Goal: Complete application form

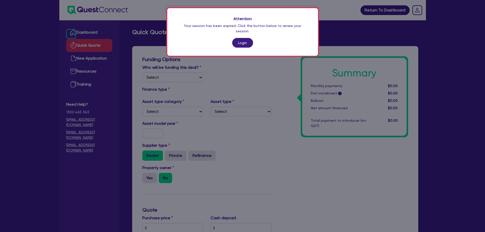
scroll to position [65, 0]
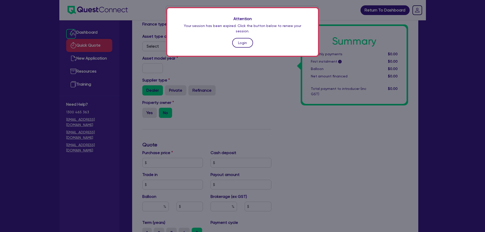
click at [241, 38] on link "Login" at bounding box center [242, 43] width 21 height 10
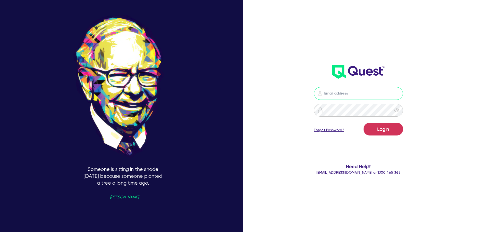
click at [340, 95] on input "email" at bounding box center [358, 93] width 89 height 13
type input "[EMAIL_ADDRESS][PERSON_NAME][DOMAIN_NAME]"
click at [380, 127] on button "Login" at bounding box center [383, 129] width 39 height 13
click at [331, 91] on input "email" at bounding box center [358, 93] width 89 height 13
type input "[EMAIL_ADDRESS][PERSON_NAME][DOMAIN_NAME]"
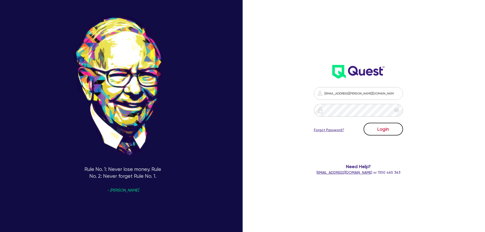
click at [385, 124] on button "Login" at bounding box center [383, 129] width 39 height 13
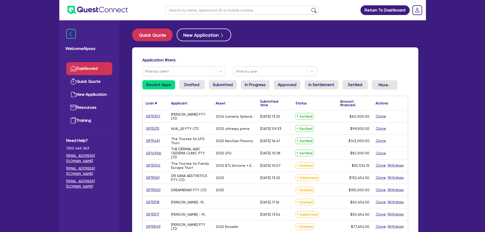
click at [211, 8] on input "text" at bounding box center [242, 10] width 153 height 9
click at [310, 8] on button "submit" at bounding box center [314, 11] width 8 height 7
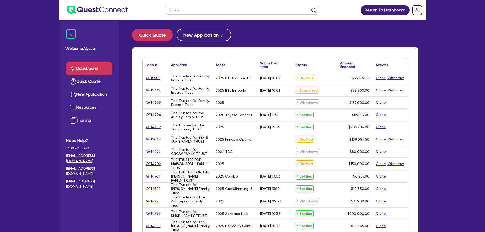
click at [203, 12] on input "family" at bounding box center [242, 10] width 153 height 9
type input "family escape"
click at [310, 8] on button "submit" at bounding box center [314, 11] width 8 height 7
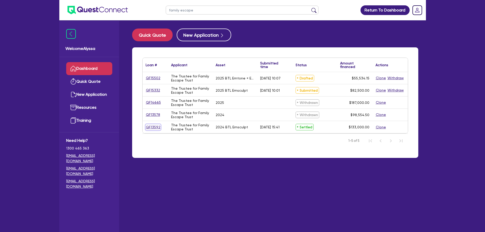
click at [156, 125] on link "QF13592" at bounding box center [153, 127] width 15 height 6
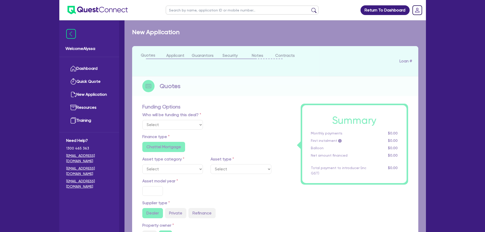
select select
select select "TERTIARY_ASSETS"
type input "2024"
radio input "true"
type input "143,000"
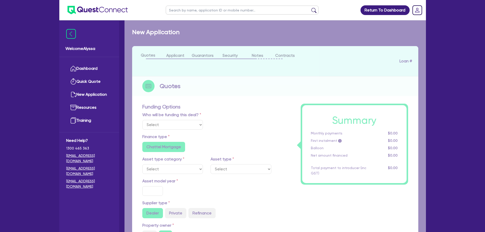
type input "10,000"
type input "11"
radio input "false"
select select "BEAUTY_EQUIPMENT"
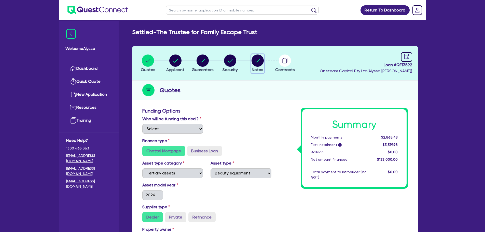
click at [258, 60] on circle "button" at bounding box center [258, 60] width 12 height 12
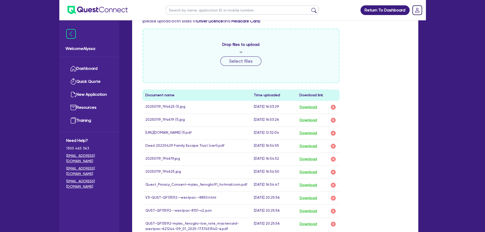
scroll to position [195, 0]
click at [313, 108] on button "Download" at bounding box center [308, 107] width 18 height 7
click at [154, 119] on td "20250119_194619 (1).jpg" at bounding box center [196, 120] width 109 height 13
click at [315, 120] on button "Download" at bounding box center [308, 120] width 18 height 7
click at [195, 10] on input "text" at bounding box center [242, 10] width 153 height 9
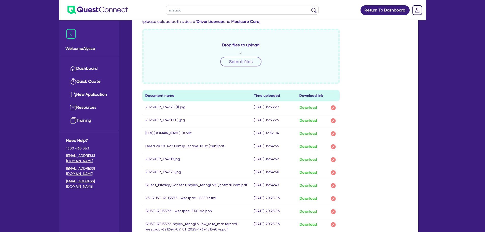
type input "meagan"
click button "submit" at bounding box center [314, 11] width 8 height 7
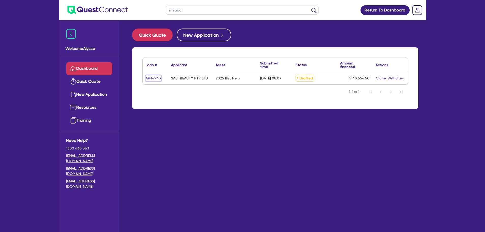
click at [154, 78] on link "QF14943" at bounding box center [154, 78] width 16 height 6
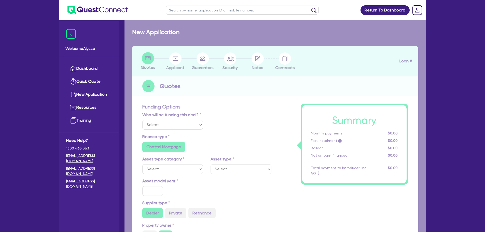
select select "Other"
select select "TERTIARY_ASSETS"
type input "2025"
type input "253,000"
type input "104,000"
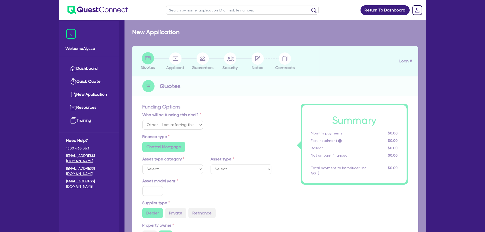
type input "4.5"
type input "6,734.45"
type input "9.15"
radio input "false"
radio input "true"
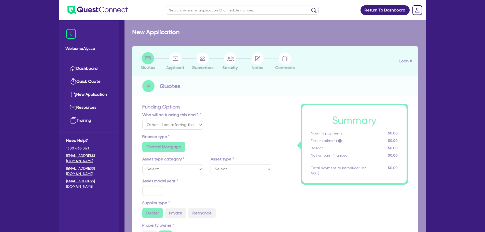
radio input "false"
select select "BEAUTY_EQUIPMENT"
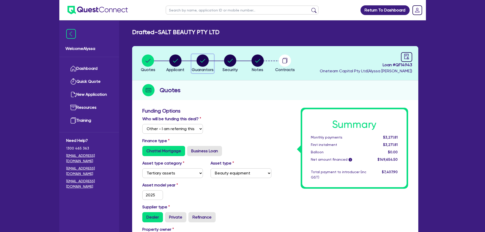
click at [204, 60] on icon "button" at bounding box center [202, 61] width 5 height 4
select select "MRS"
select select "[GEOGRAPHIC_DATA]"
select select "MARRIED"
select select "CASH"
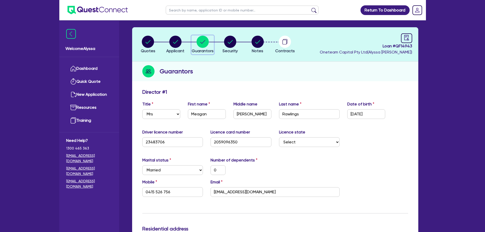
scroll to position [19, 0]
click at [184, 10] on input "text" at bounding box center [242, 10] width 153 height 9
type input "[PERSON_NAME]"
click button "submit" at bounding box center [314, 11] width 8 height 7
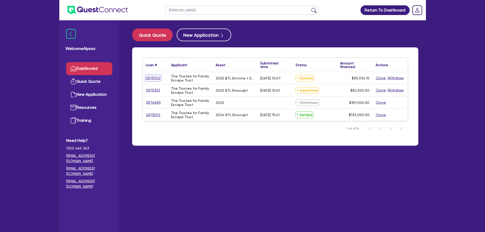
click at [152, 76] on link "QF15502" at bounding box center [153, 78] width 15 height 6
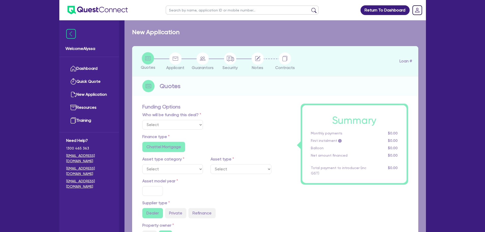
select select "Other"
select select "TERTIARY_ASSETS"
type input "2025"
type input "68,599.56"
type input "13,719.91"
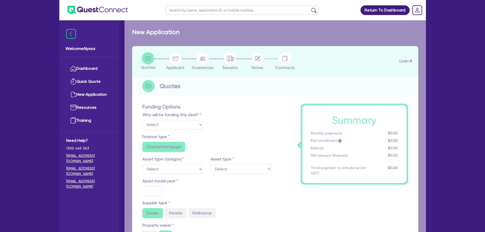
type input "4"
type input "2,221.37"
type input "7.49"
type input "900"
radio input "true"
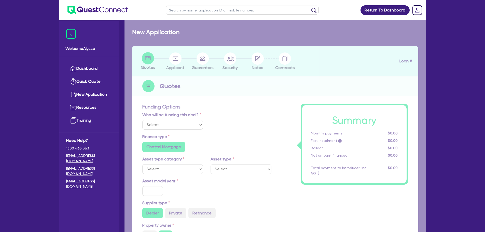
radio input "false"
select select "BEAUTY_EQUIPMENT"
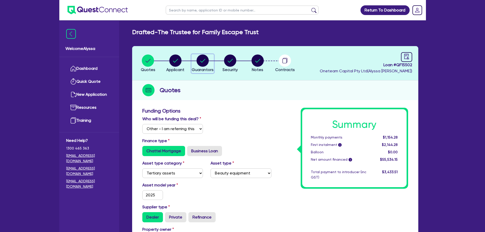
click at [207, 58] on circle "button" at bounding box center [203, 60] width 12 height 12
select select "MRS"
select select "QLD"
select select "MARRIED"
select select "QLD"
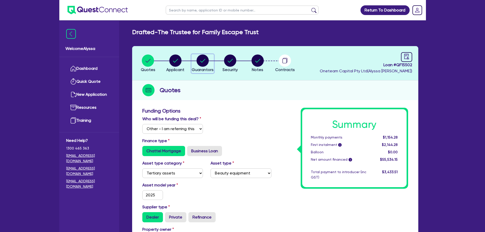
select select "VEHICLE"
select select "CASH"
select select "OTHER"
select select "HOUSEHOLD_PERSONAL"
select select "VEHICLE_LOAN"
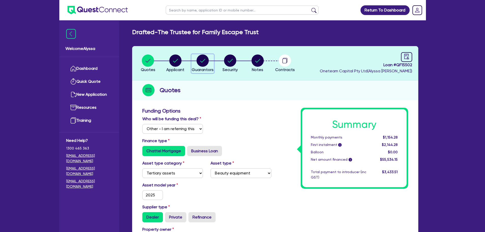
select select "CREDIT_CARD"
select select "MR"
select select "QLD"
select select "MARRIED"
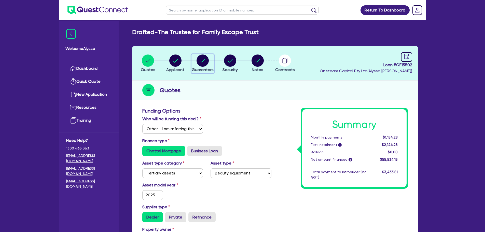
select select "QLD"
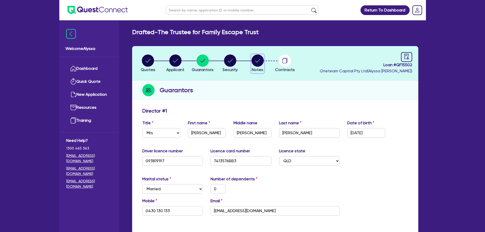
click at [262, 62] on circle "button" at bounding box center [258, 60] width 12 height 12
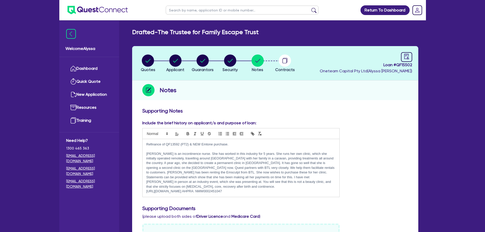
click at [199, 7] on input "text" at bounding box center [242, 10] width 153 height 9
type input "[PERSON_NAME]"
click button "submit" at bounding box center [314, 11] width 8 height 7
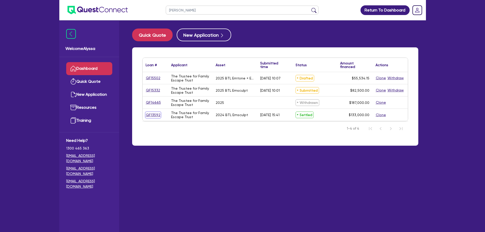
click at [156, 116] on link "QF13592" at bounding box center [153, 115] width 15 height 6
select select "TERTIARY_ASSETS"
select select "BEAUTY_EQUIPMENT"
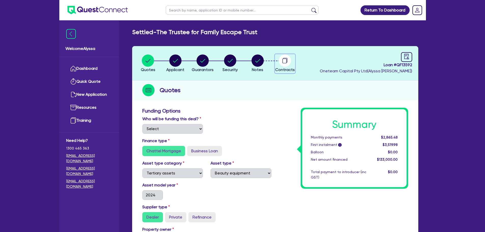
click at [280, 59] on circle "button" at bounding box center [285, 60] width 12 height 12
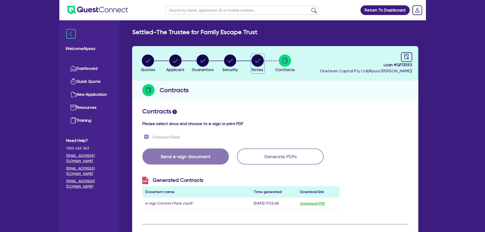
click at [259, 62] on circle "button" at bounding box center [258, 60] width 12 height 12
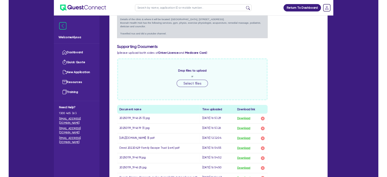
scroll to position [182, 0]
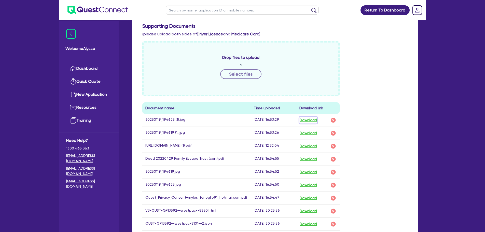
click at [314, 119] on button "Download" at bounding box center [308, 120] width 18 height 7
click at [308, 134] on button "Download" at bounding box center [308, 133] width 18 height 7
